Goal: Navigation & Orientation: Find specific page/section

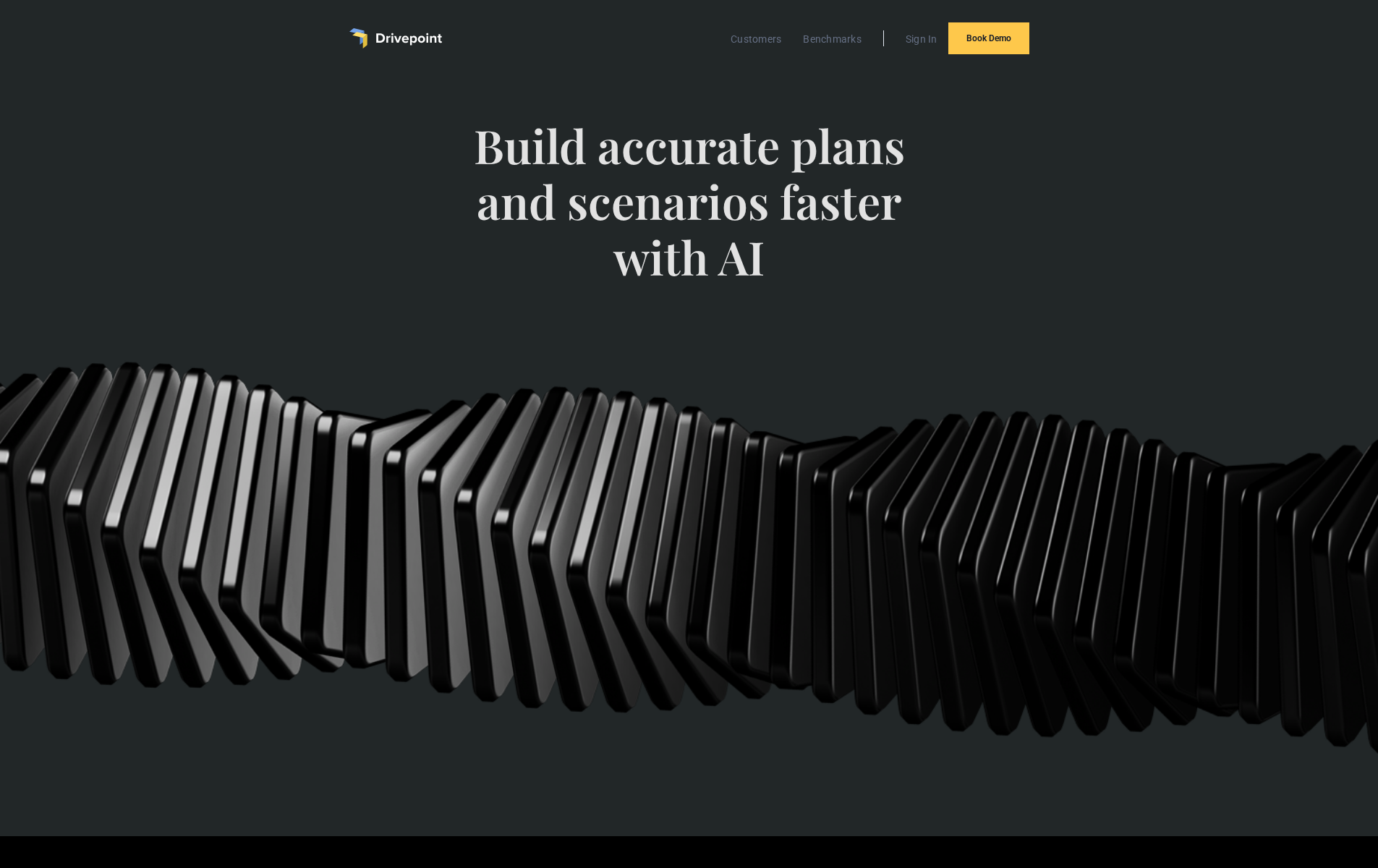
scroll to position [1, 0]
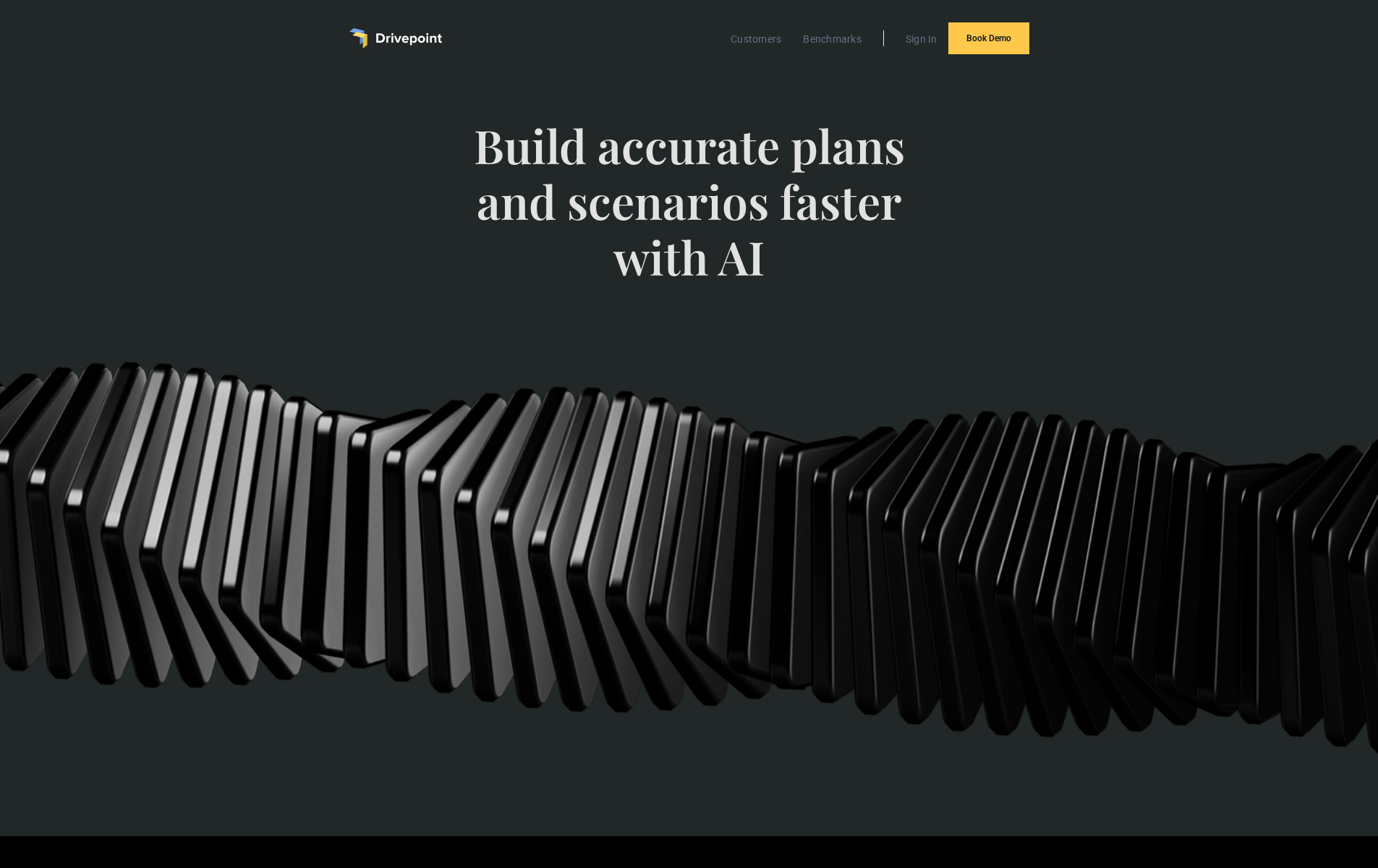
scroll to position [1, 0]
